Goal: Register for event/course: Sign up to attend an event or enroll in a course

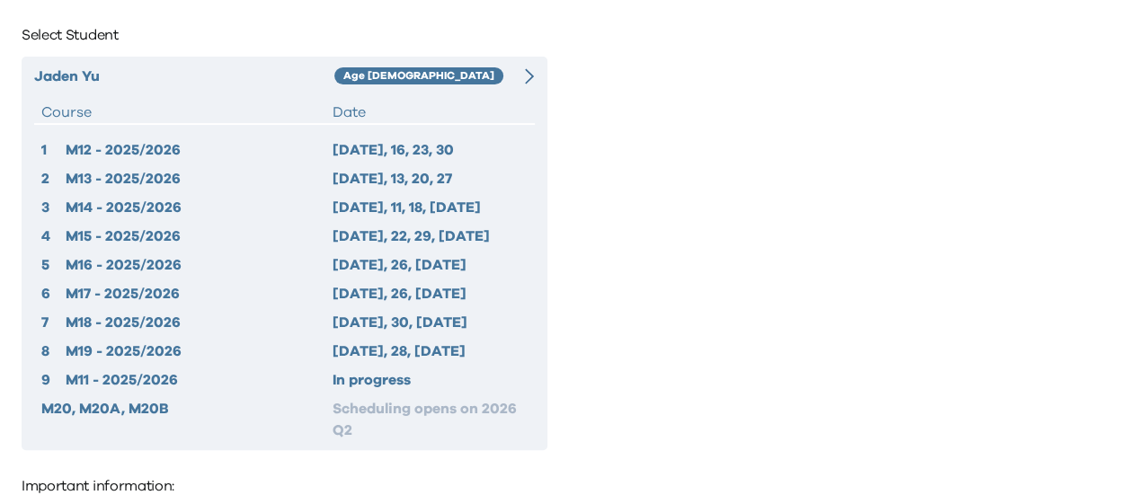
scroll to position [120, 0]
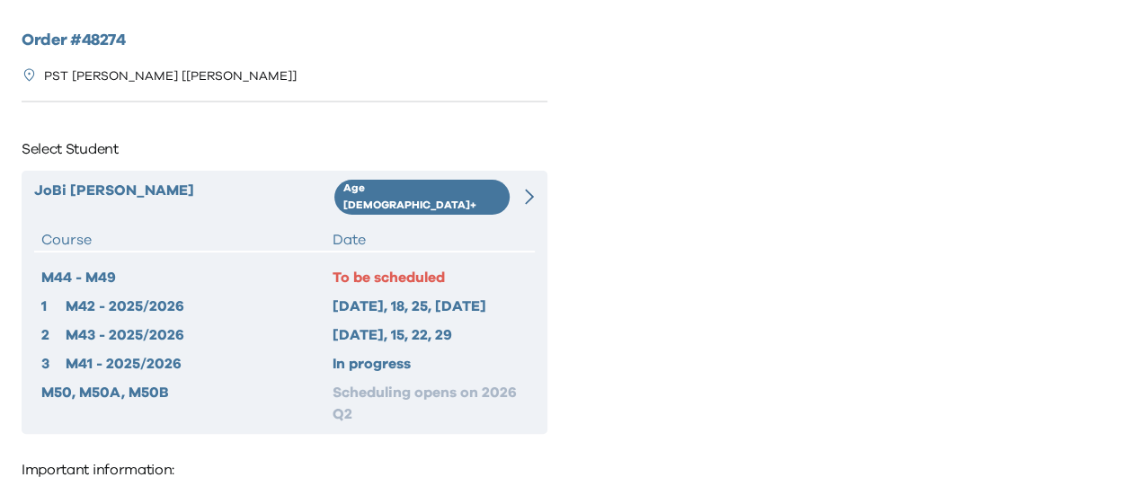
click at [530, 191] on icon at bounding box center [529, 197] width 9 height 16
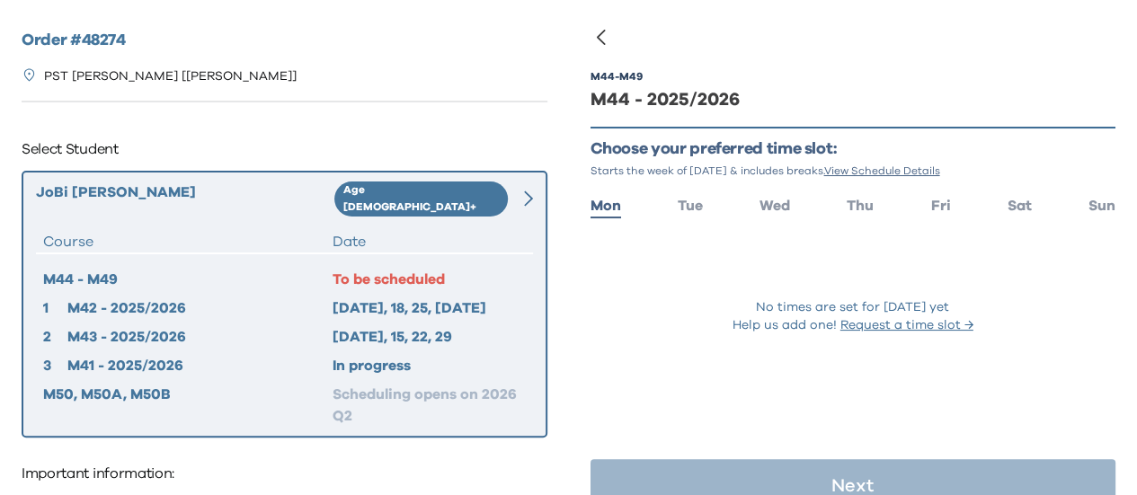
click at [466, 140] on p "Select Student" at bounding box center [285, 149] width 526 height 29
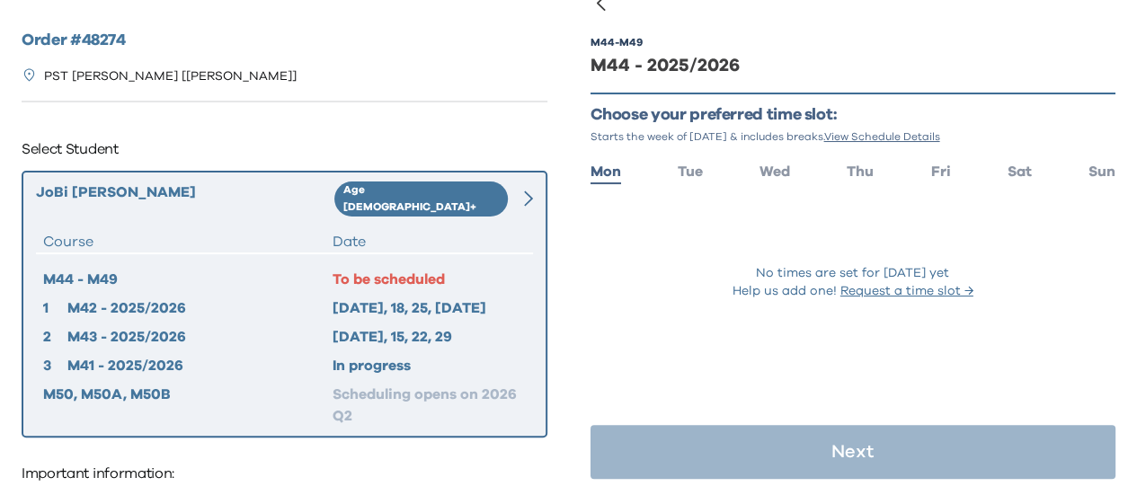
scroll to position [36, 0]
click at [566, 377] on div "Order # 48274 PST Tseung Kwan O [Tseung Kwan O] Select Student JoBi Chiu Age 10…" at bounding box center [284, 346] width 569 height 693
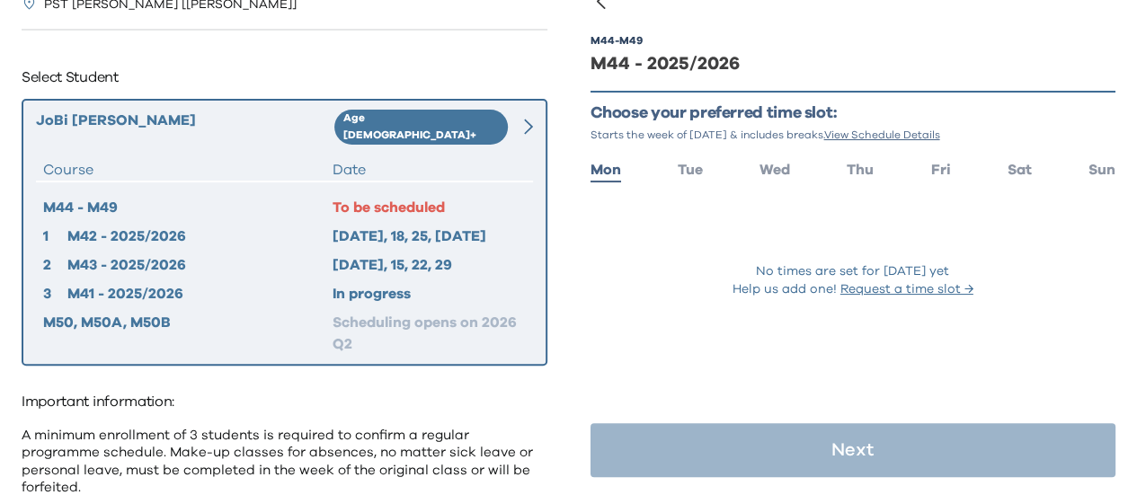
scroll to position [200, 0]
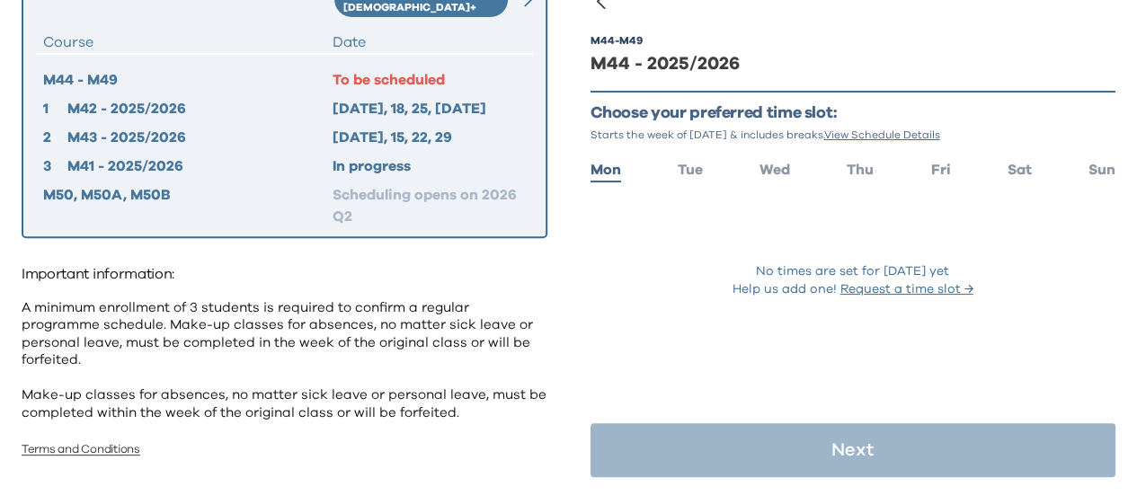
click at [91, 444] on link "Terms and Conditions" at bounding box center [81, 450] width 119 height 12
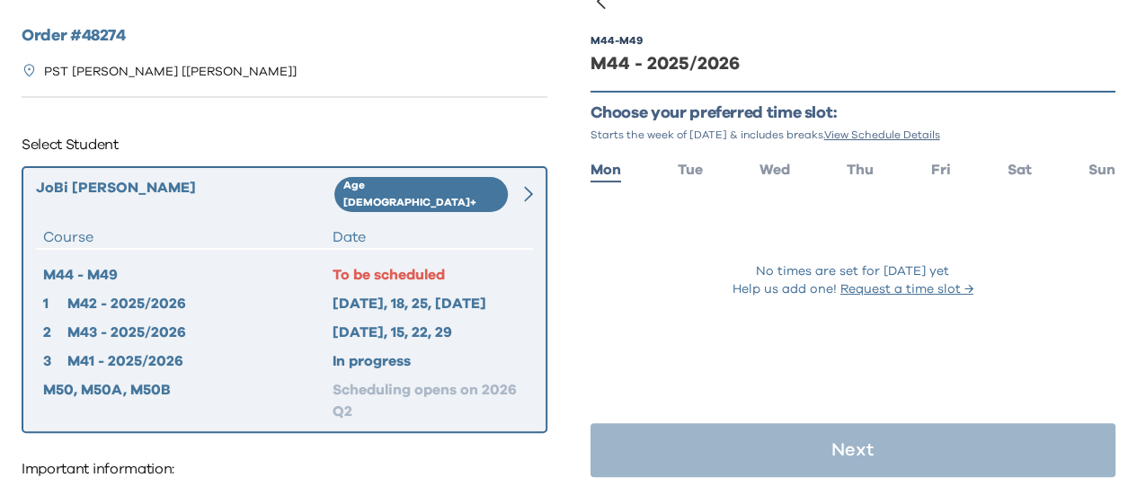
scroll to position [0, 0]
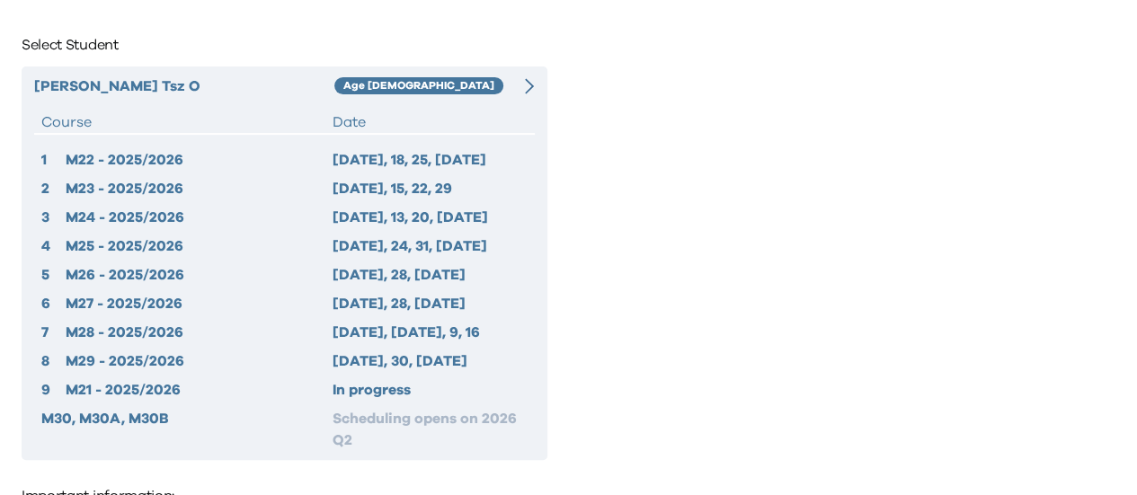
scroll to position [149, 0]
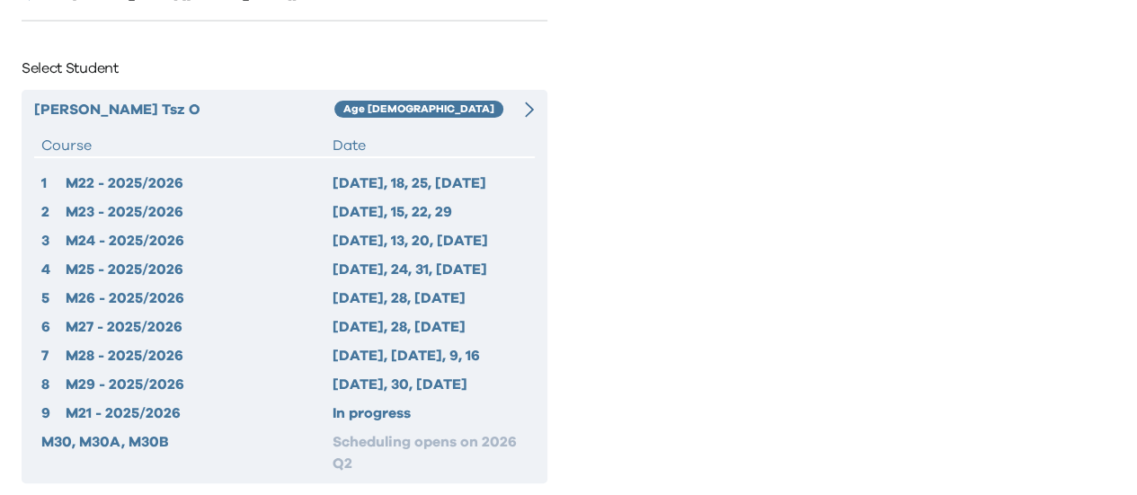
scroll to position [120, 0]
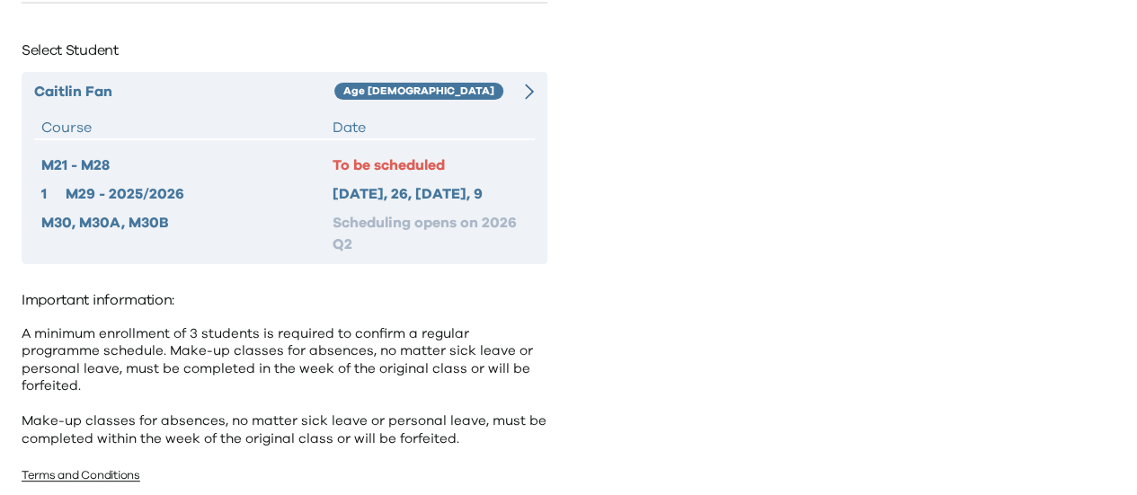
scroll to position [138, 0]
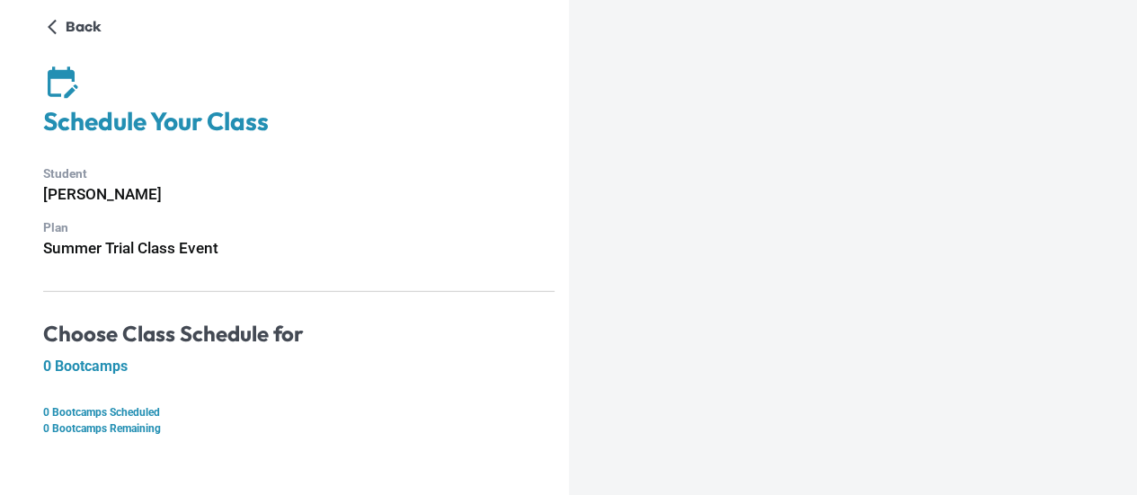
scroll to position [11, 0]
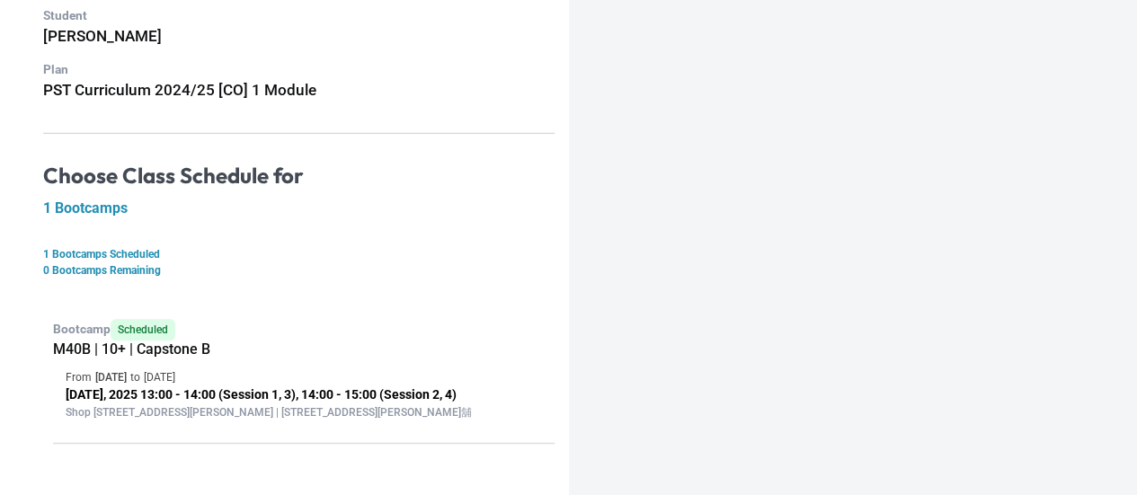
scroll to position [180, 0]
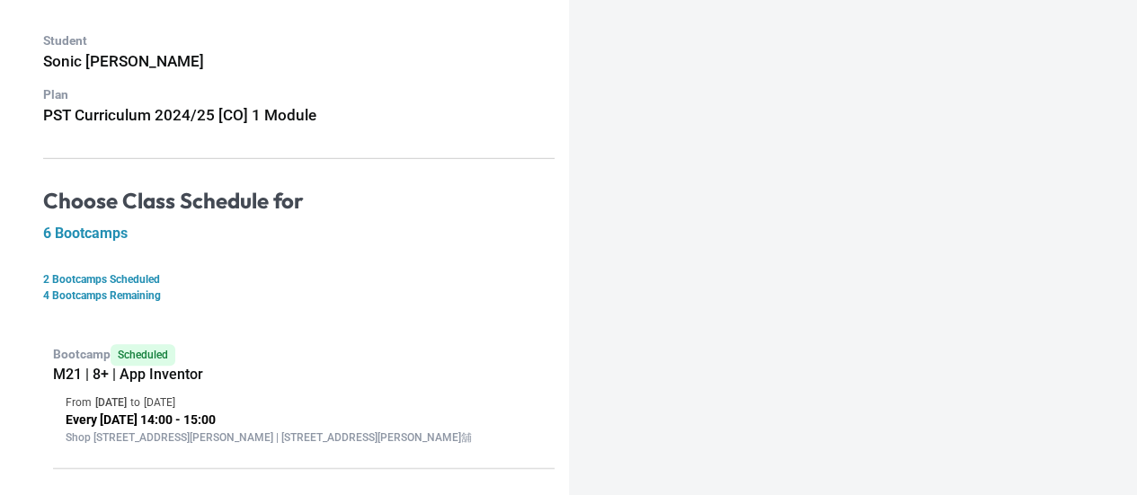
scroll to position [149, 0]
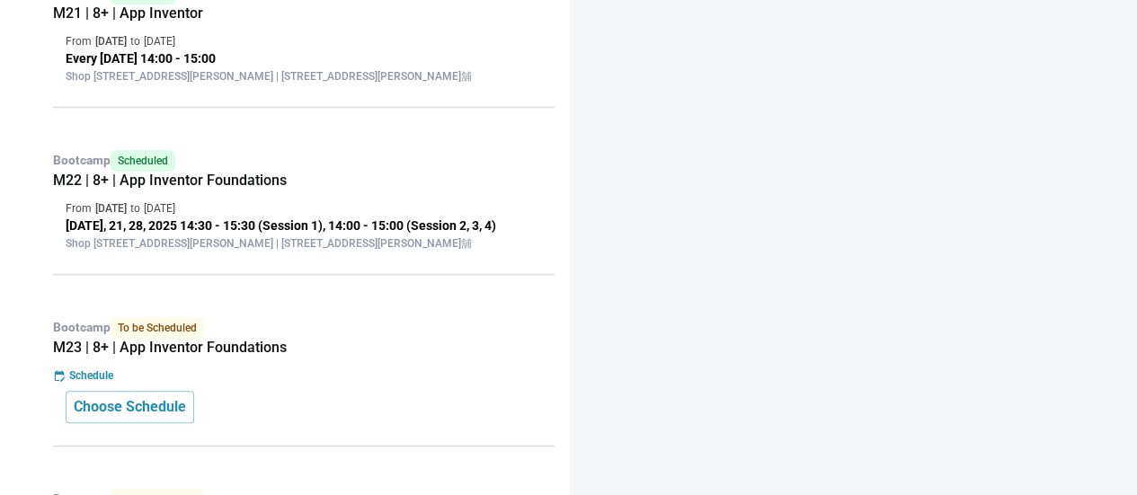
scroll to position [509, 0]
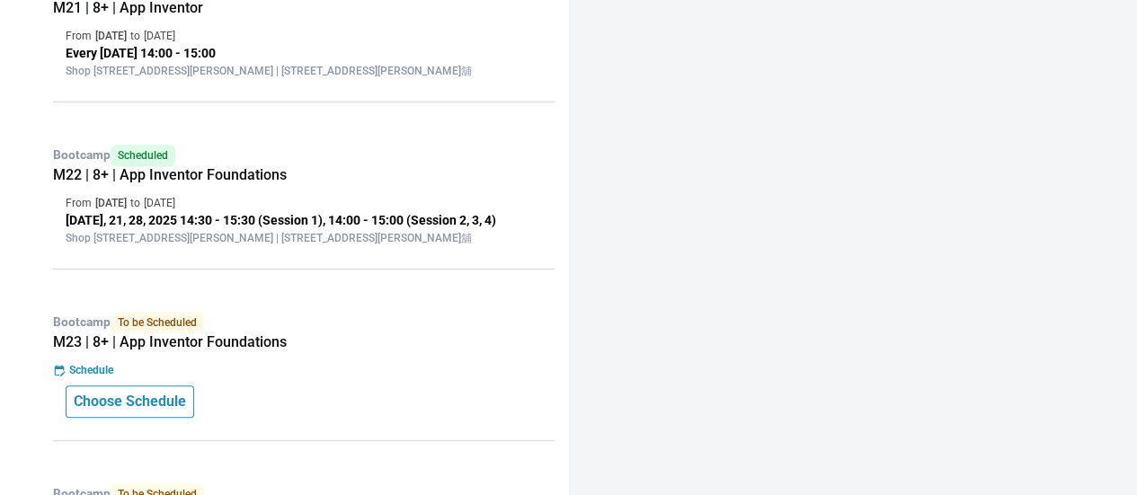
click at [143, 412] on p "Choose Schedule" at bounding box center [130, 402] width 112 height 22
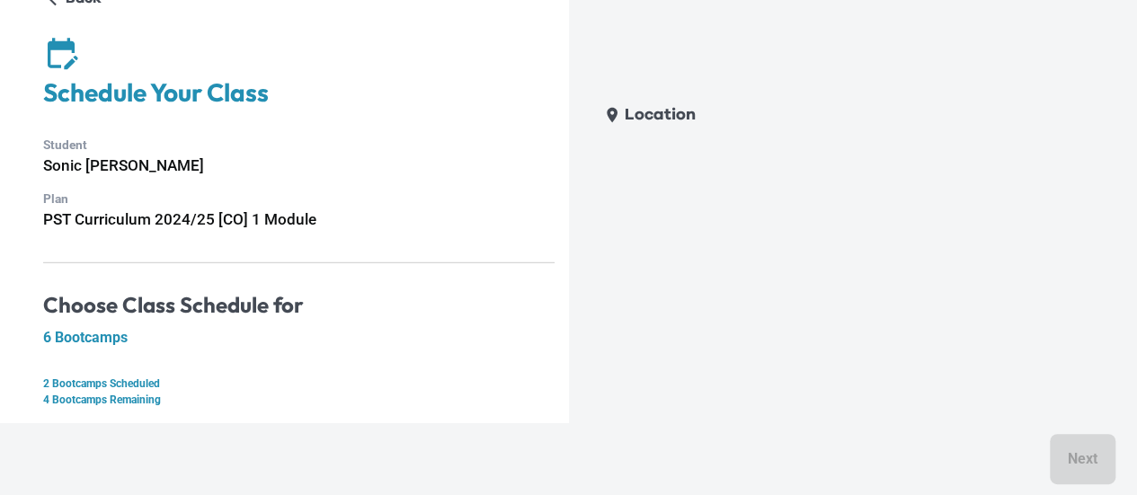
scroll to position [0, 0]
